Goal: Check status: Check status

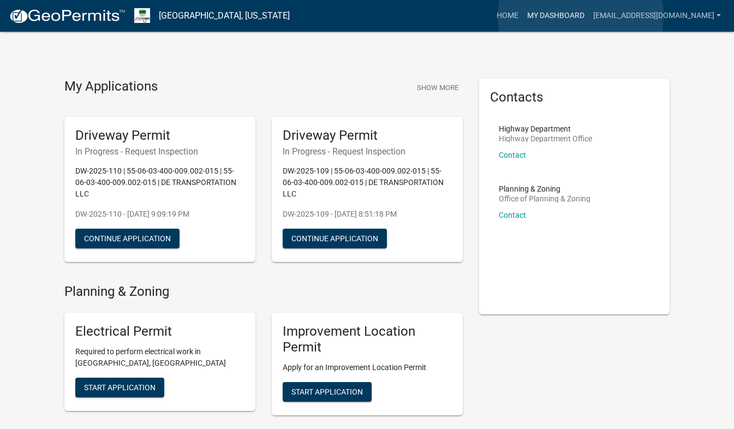
click at [581, 16] on link "My Dashboard" at bounding box center [556, 15] width 66 height 21
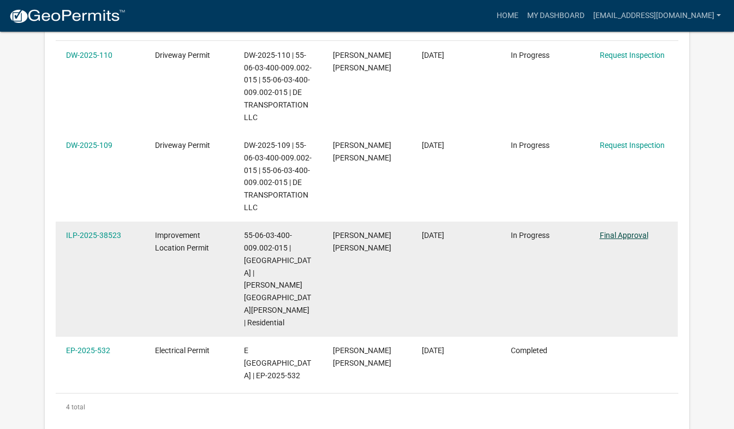
scroll to position [211, 0]
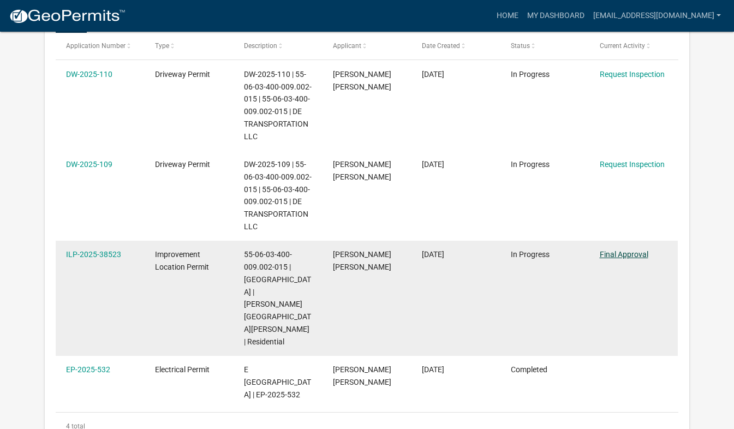
click at [619, 255] on link "Final Approval" at bounding box center [624, 254] width 49 height 9
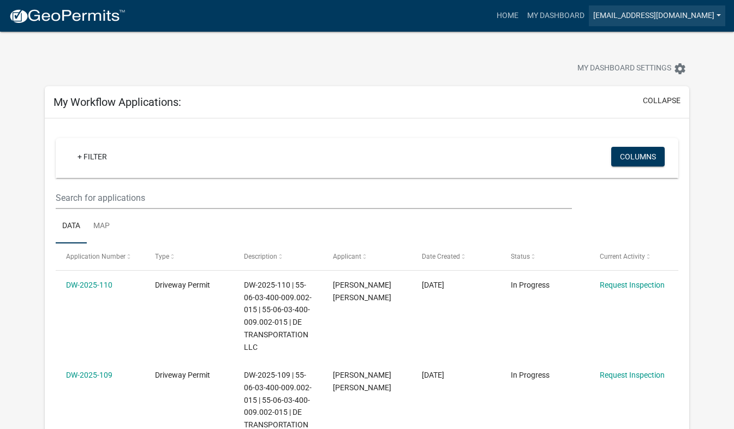
click at [689, 14] on link "[EMAIL_ADDRESS][DOMAIN_NAME]" at bounding box center [657, 15] width 136 height 21
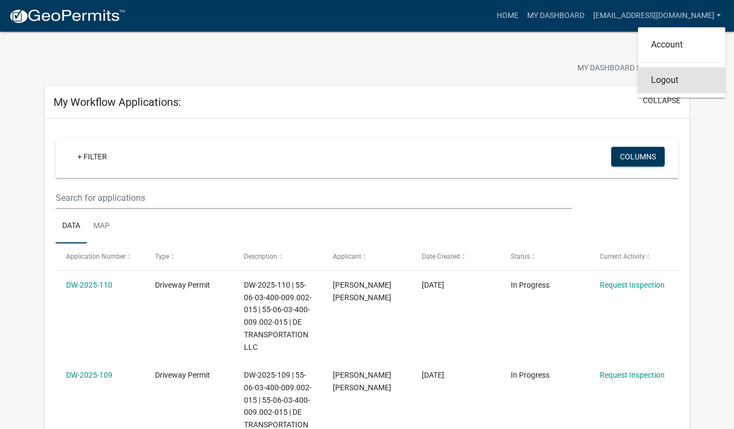
click at [670, 80] on link "Logout" at bounding box center [681, 80] width 87 height 26
